Goal: Task Accomplishment & Management: Use online tool/utility

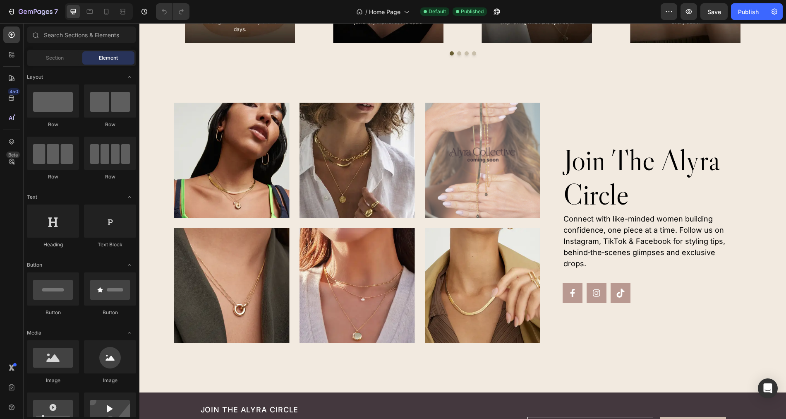
scroll to position [1959, 0]
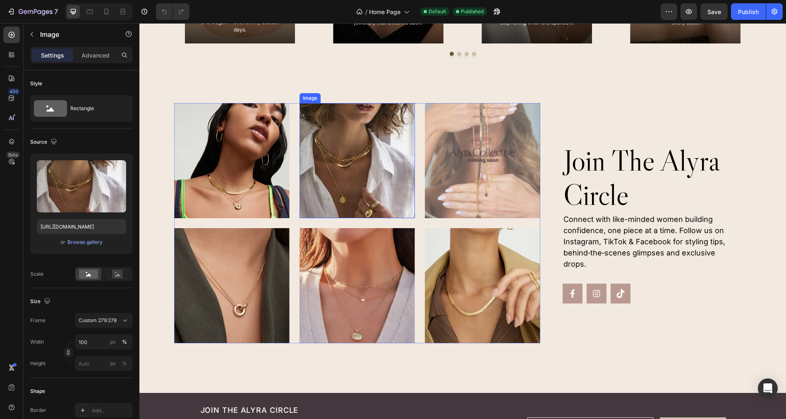
click at [363, 173] on img at bounding box center [357, 160] width 115 height 115
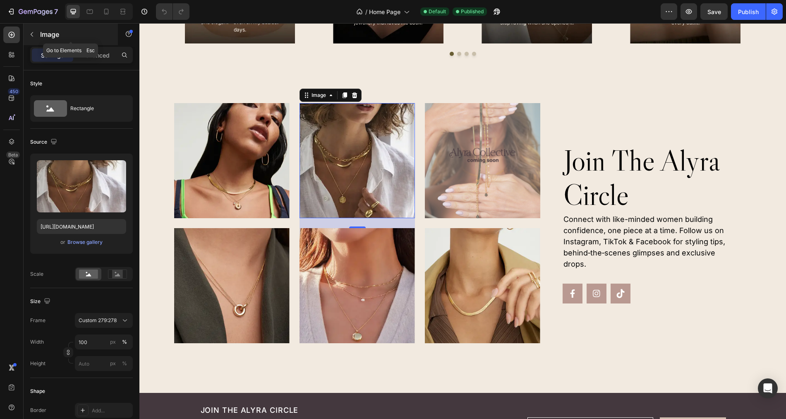
click at [31, 38] on button "button" at bounding box center [31, 34] width 13 height 13
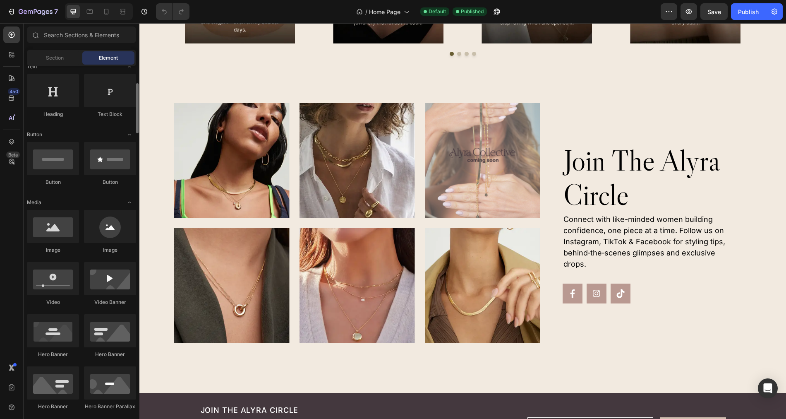
scroll to position [131, 0]
drag, startPoint x: 193, startPoint y: 298, endPoint x: 218, endPoint y: 125, distance: 174.7
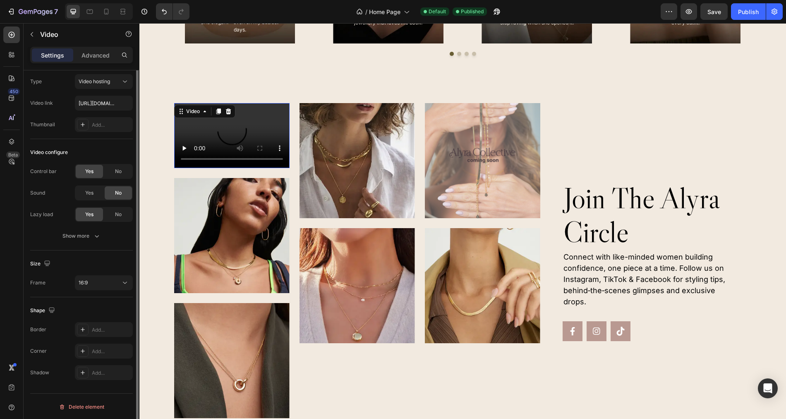
scroll to position [0, 0]
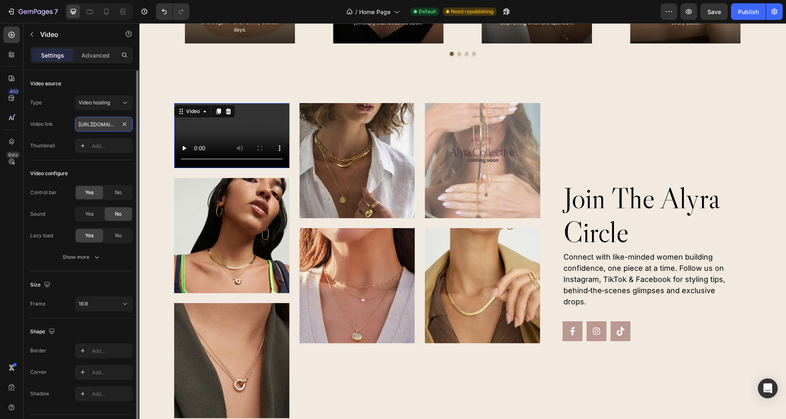
click at [103, 123] on input "[URL][DOMAIN_NAME]" at bounding box center [104, 124] width 58 height 15
click at [99, 128] on input "text" at bounding box center [104, 124] width 58 height 15
paste input "[URL][DOMAIN_NAME]"
type input "[URL][DOMAIN_NAME]"
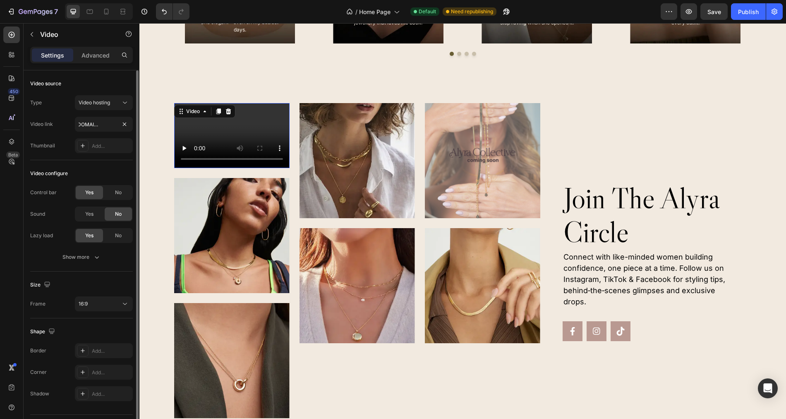
click at [70, 132] on div "Type Video hosting Video link [URL][DOMAIN_NAME] Thumbnail Add..." at bounding box center [81, 124] width 103 height 58
click at [120, 103] on div "Video hosting" at bounding box center [100, 102] width 42 height 7
click at [118, 85] on div "Video source" at bounding box center [81, 83] width 103 height 13
click at [228, 110] on icon at bounding box center [228, 111] width 5 height 6
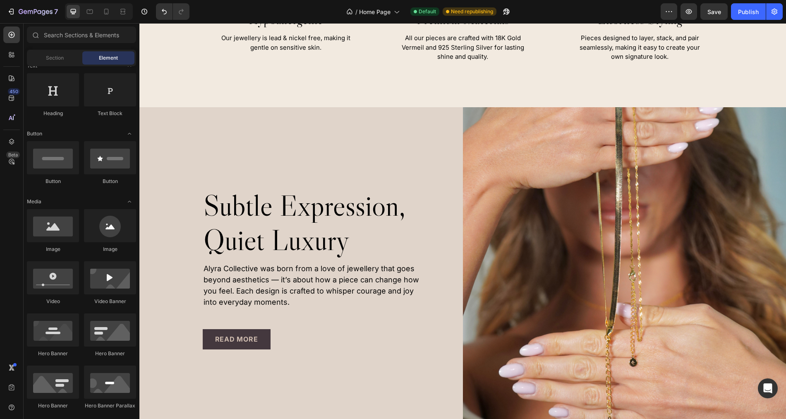
scroll to position [976, 0]
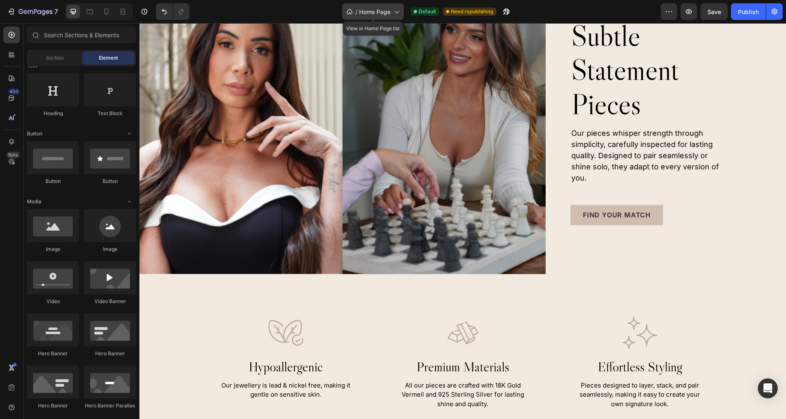
click at [390, 14] on span "Home Page" at bounding box center [374, 11] width 31 height 9
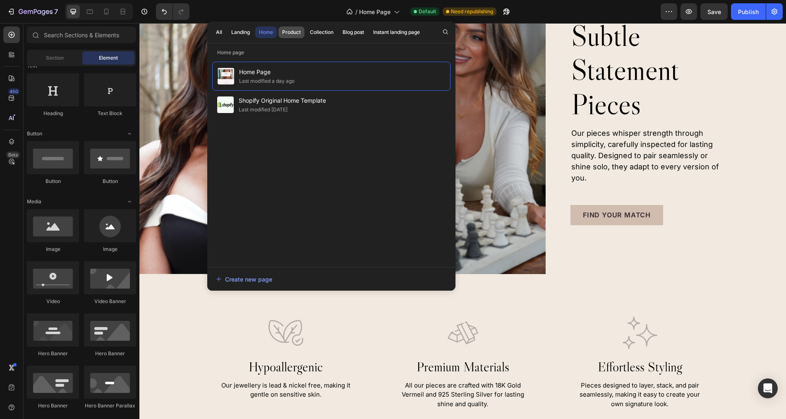
click at [292, 32] on div "Product" at bounding box center [291, 32] width 19 height 7
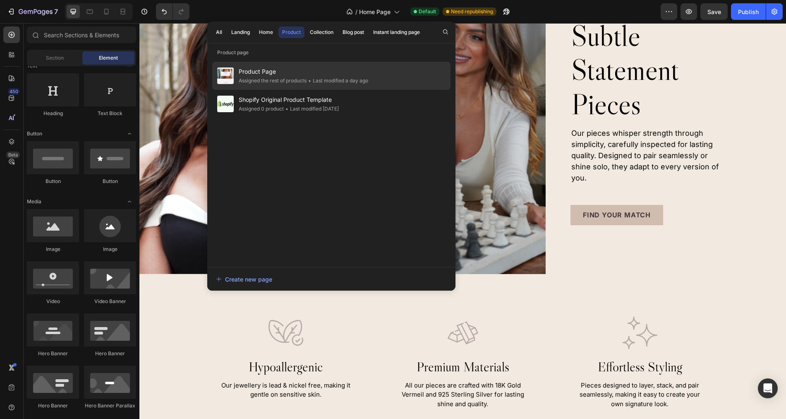
click at [281, 73] on span "Product Page" at bounding box center [303, 72] width 129 height 10
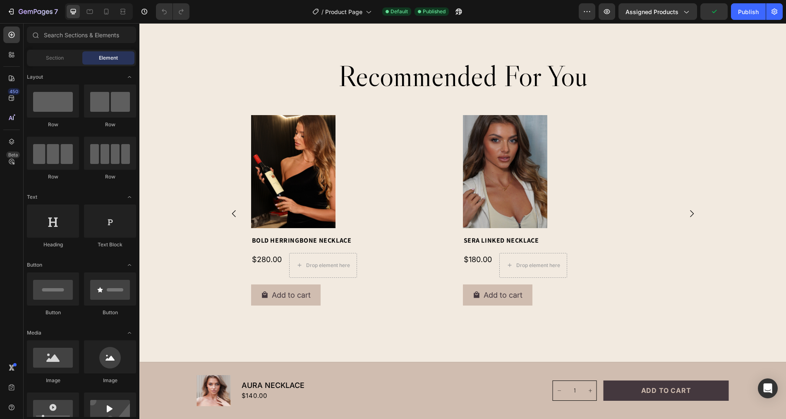
scroll to position [2063, 0]
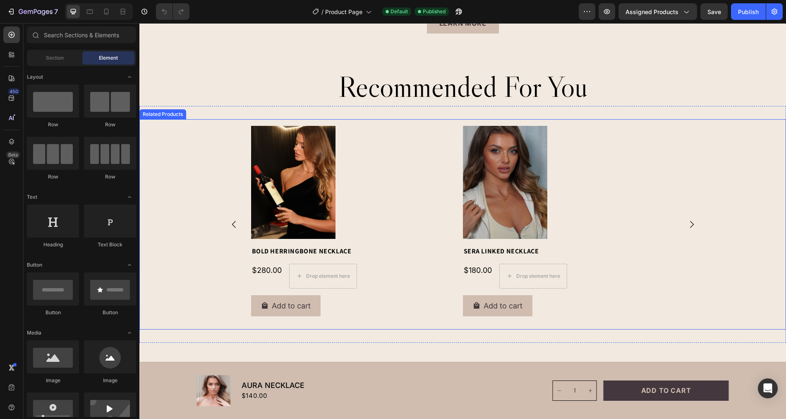
click at [694, 222] on icon "Carousel Next Arrow" at bounding box center [692, 224] width 10 height 10
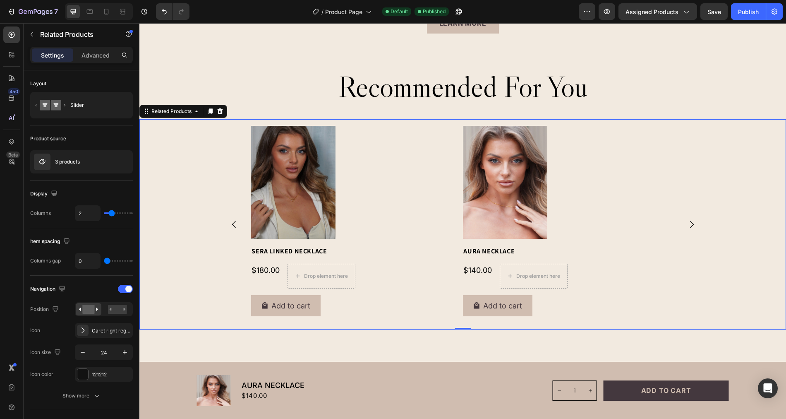
click at [691, 142] on div "Product Images Bold Herringbone Necklace Product Title $280.00 Product Price Pr…" at bounding box center [462, 224] width 483 height 197
click at [75, 162] on p "3 products" at bounding box center [67, 162] width 25 height 6
click at [91, 213] on input "2" at bounding box center [87, 213] width 25 height 15
type input "4"
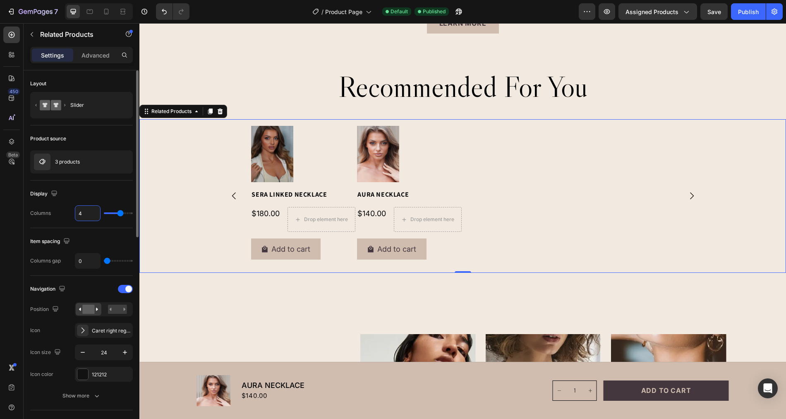
type input "1"
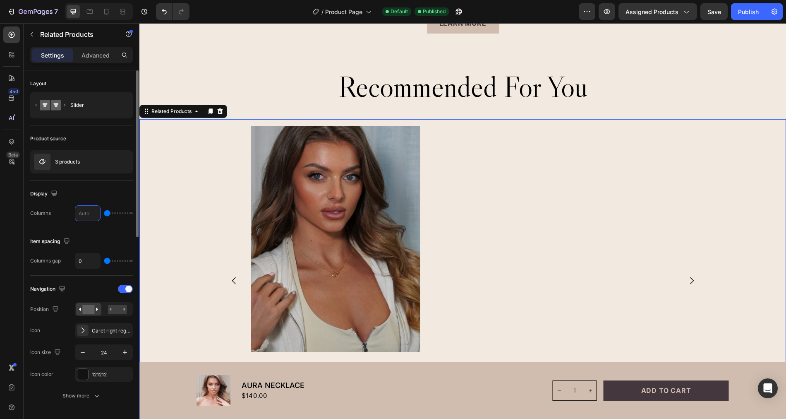
type input "3"
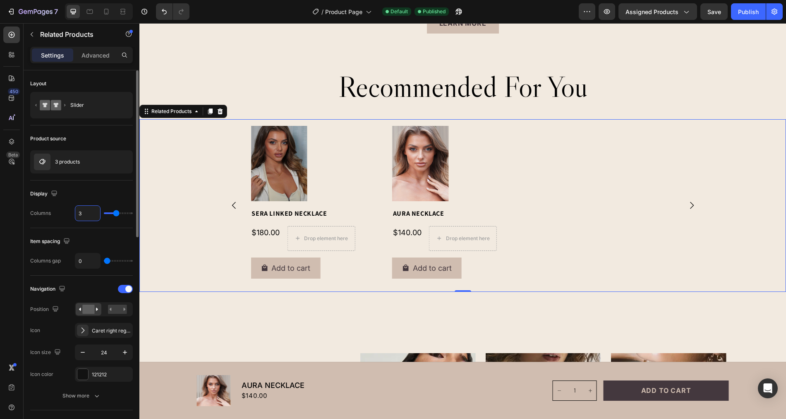
type input "1"
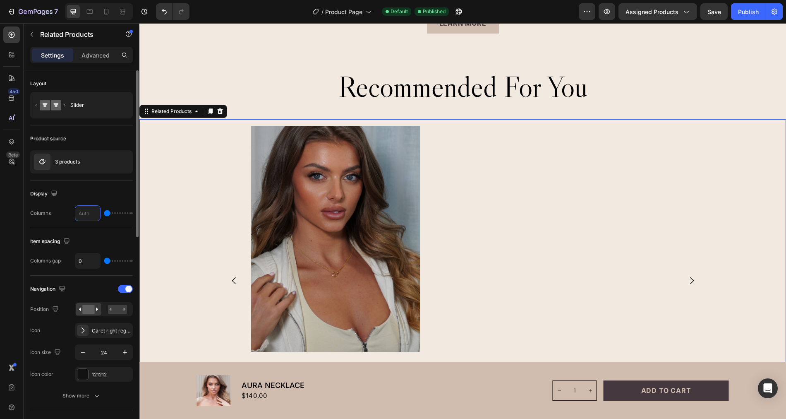
type input "2"
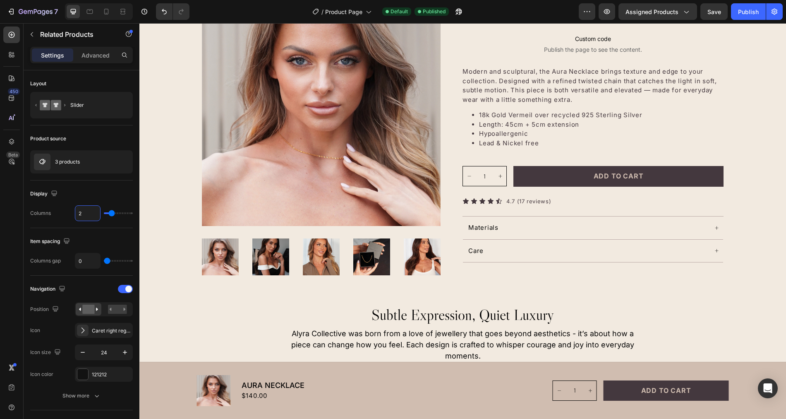
scroll to position [0, 0]
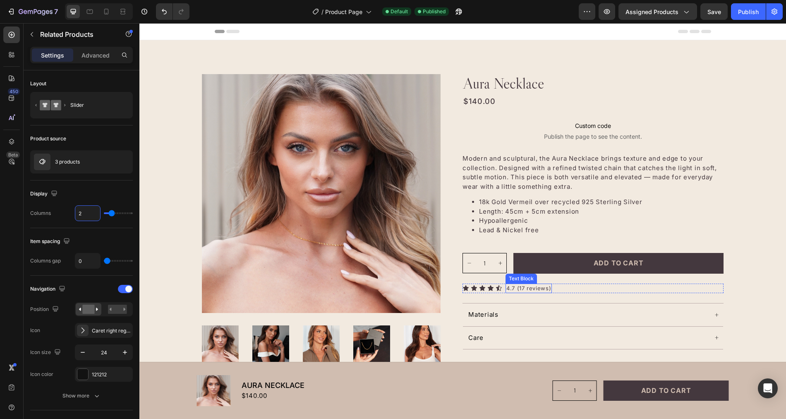
click at [528, 287] on p "4.7 (17 reviews)" at bounding box center [528, 288] width 45 height 8
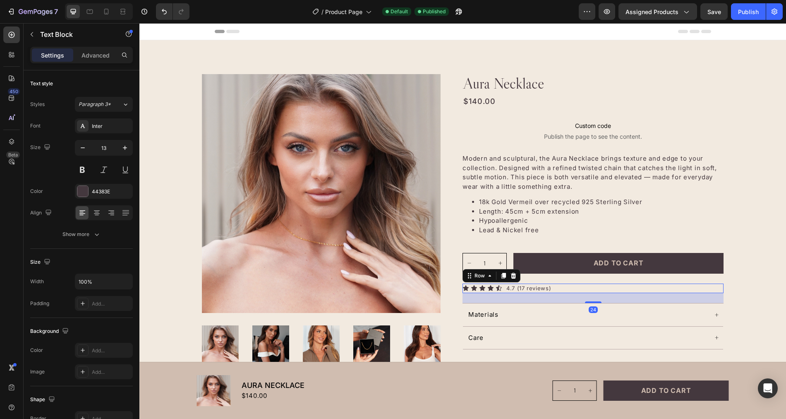
click at [504, 290] on div "Icon Icon Icon Icon Icon Icon List 4.7 (17 reviews) Text Block Row 24" at bounding box center [593, 288] width 261 height 10
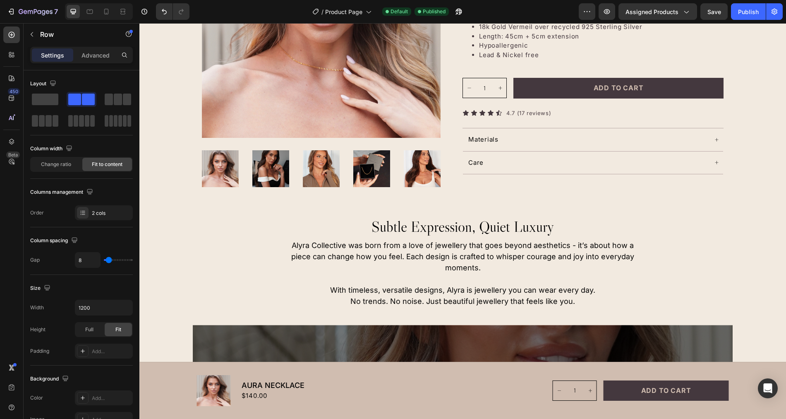
scroll to position [173, 0]
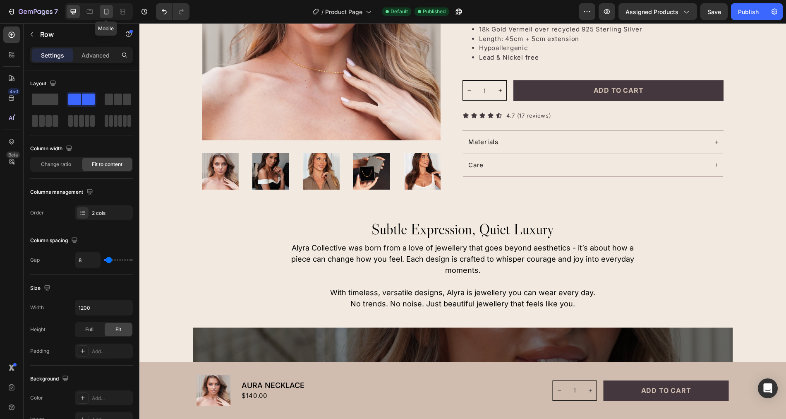
click at [104, 12] on icon at bounding box center [106, 12] width 5 height 6
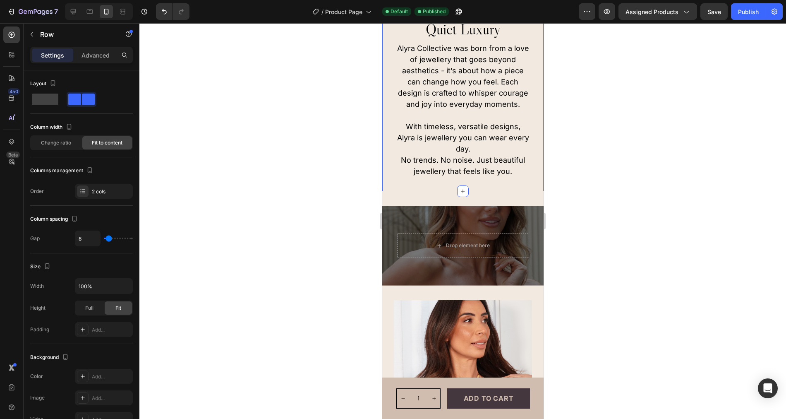
scroll to position [607, 0]
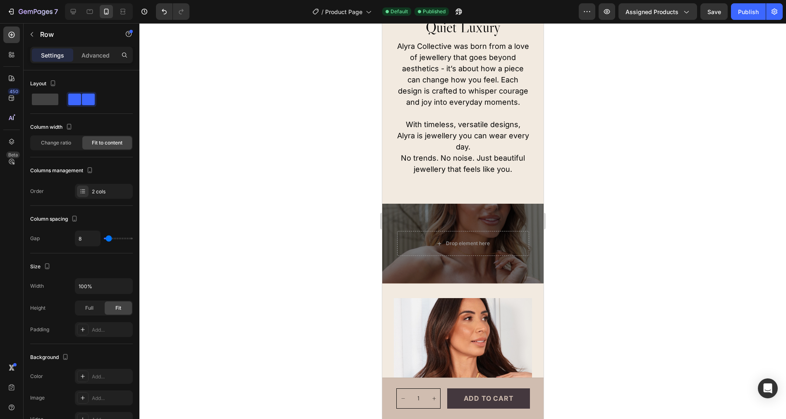
click at [66, 9] on div at bounding box center [99, 11] width 68 height 17
click at [76, 12] on icon at bounding box center [73, 11] width 8 height 8
type input "1200"
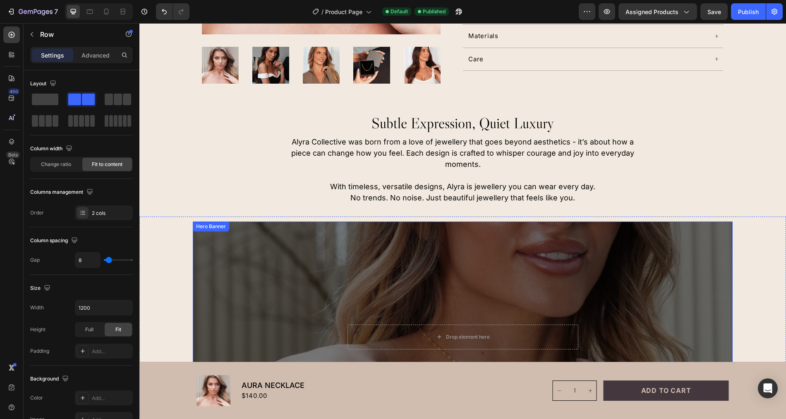
scroll to position [270, 0]
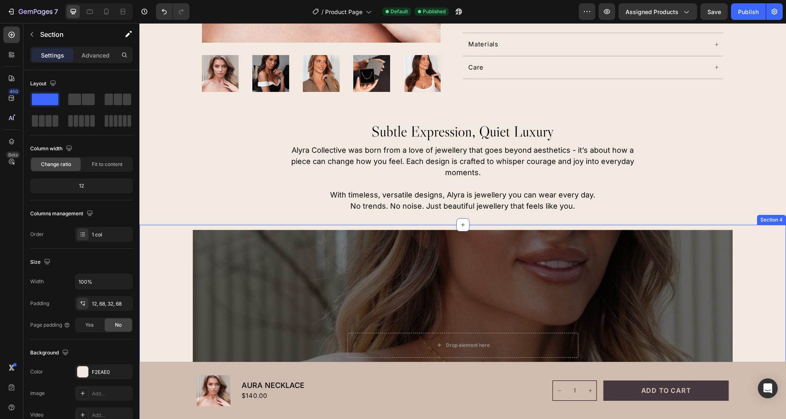
click at [171, 244] on div "Drop element here Hero Banner" at bounding box center [463, 345] width 590 height 230
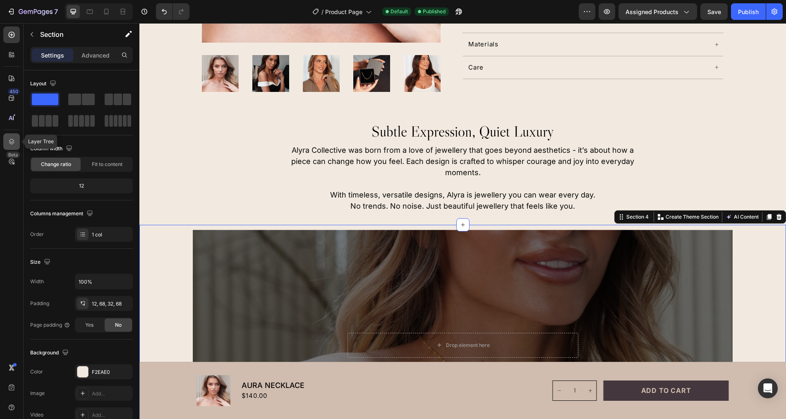
click at [9, 144] on icon at bounding box center [11, 141] width 8 height 8
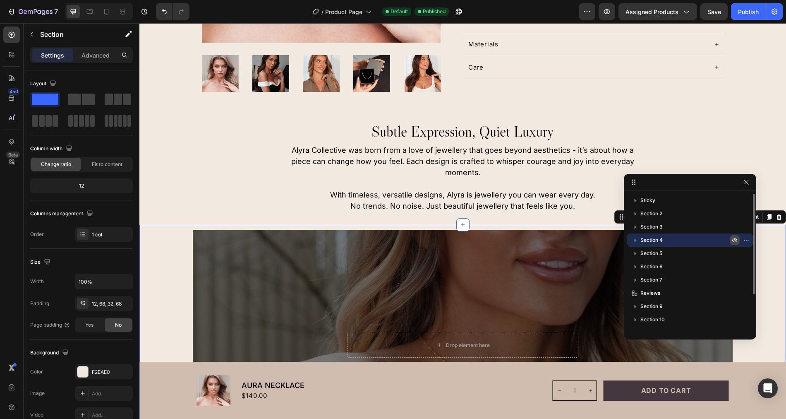
click at [735, 237] on icon "button" at bounding box center [734, 240] width 7 height 7
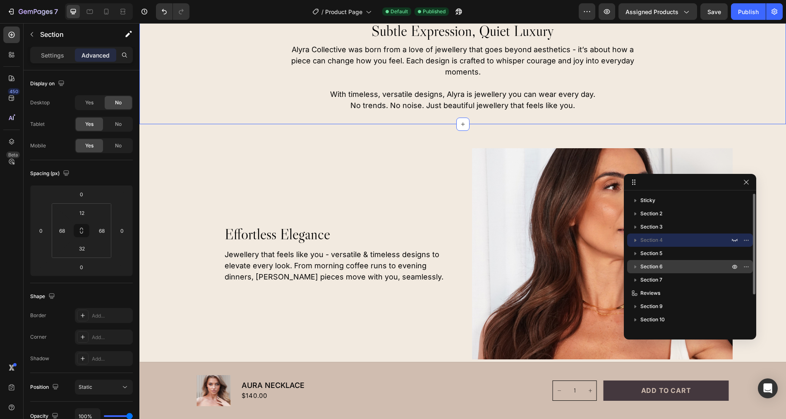
scroll to position [369, 0]
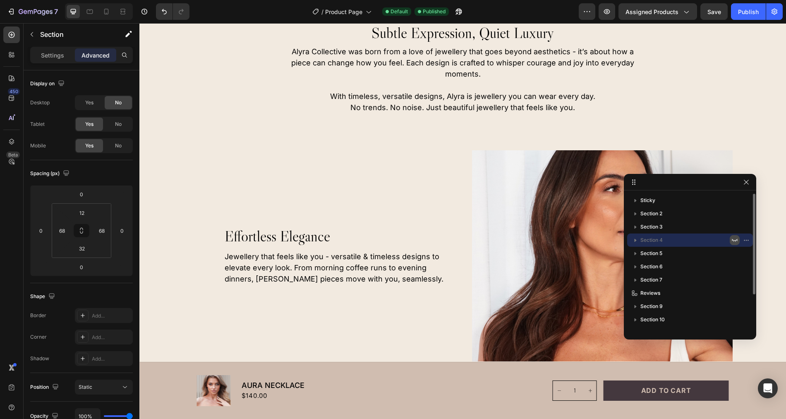
click at [735, 239] on icon "button" at bounding box center [734, 240] width 7 height 7
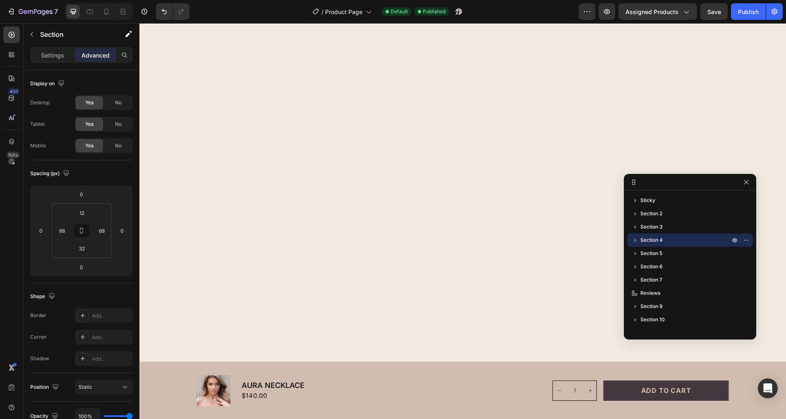
scroll to position [0, 0]
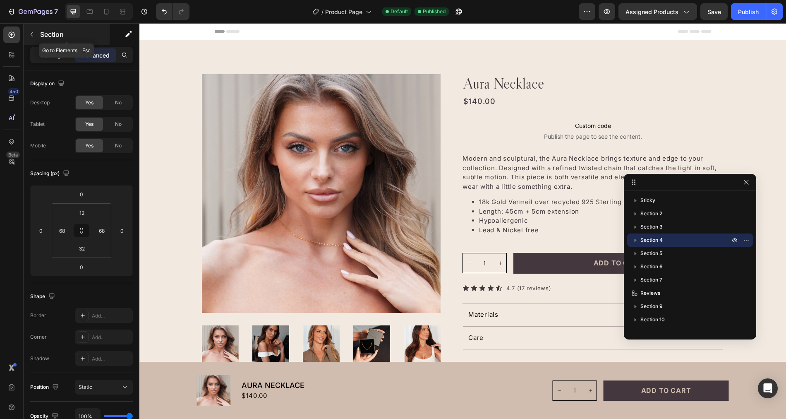
click at [31, 37] on icon "button" at bounding box center [32, 34] width 7 height 7
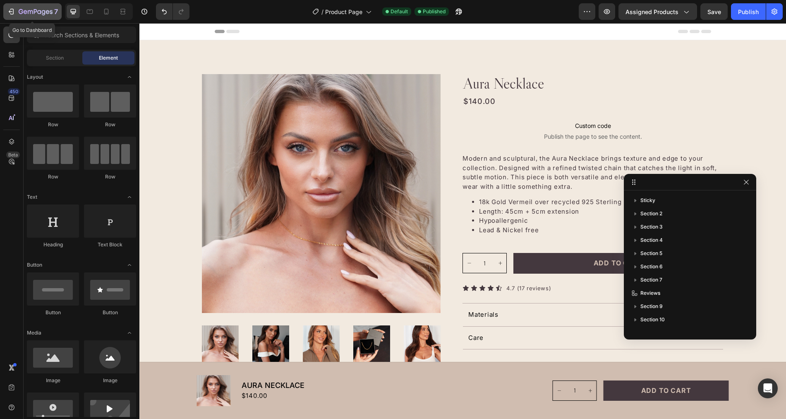
click at [13, 14] on icon "button" at bounding box center [12, 12] width 4 height 6
